Goal: Task Accomplishment & Management: Manage account settings

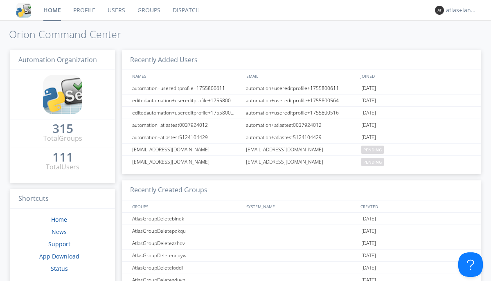
click at [84, 10] on link "Profile" at bounding box center [84, 10] width 34 height 20
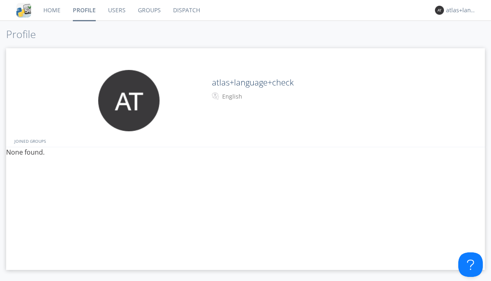
click at [255, 97] on div "English" at bounding box center [256, 96] width 68 height 8
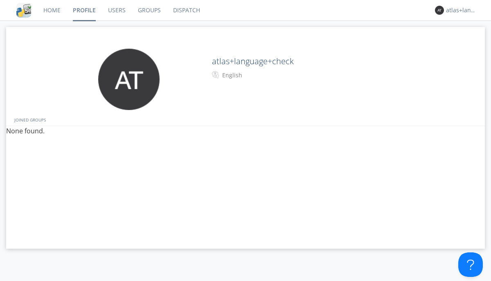
click at [116, 10] on link "Users" at bounding box center [117, 10] width 30 height 20
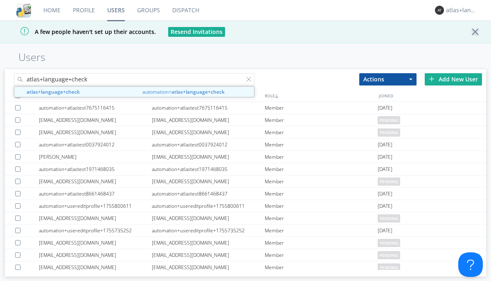
type input "atlas+language+check"
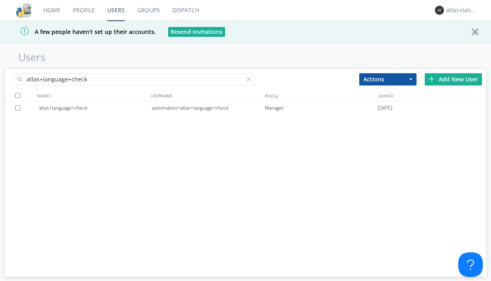
click at [208, 108] on div "automation+atlas+language+check" at bounding box center [208, 108] width 113 height 12
click at [83, 10] on link "Profile" at bounding box center [84, 10] width 34 height 20
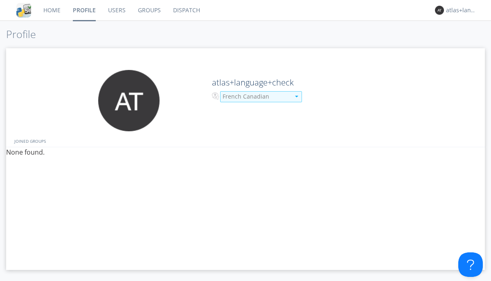
click at [255, 97] on div "French Canadian" at bounding box center [257, 96] width 68 height 8
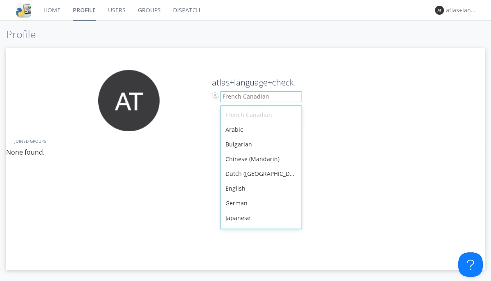
click at [259, 181] on div "English" at bounding box center [261, 188] width 81 height 15
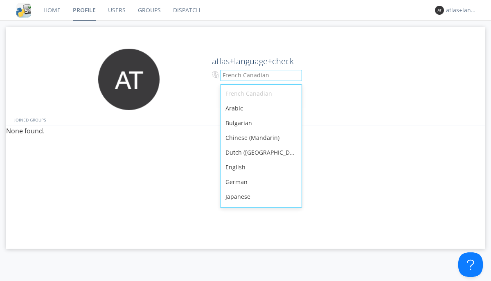
click at [116, 10] on link "Users" at bounding box center [117, 10] width 30 height 20
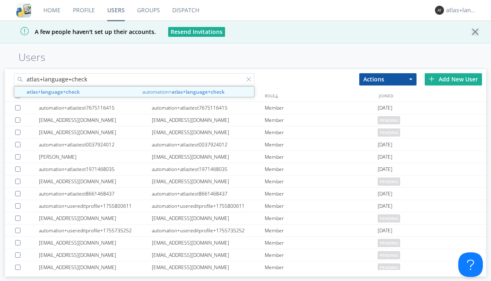
type input "atlas+language+check"
